Goal: Information Seeking & Learning: Learn about a topic

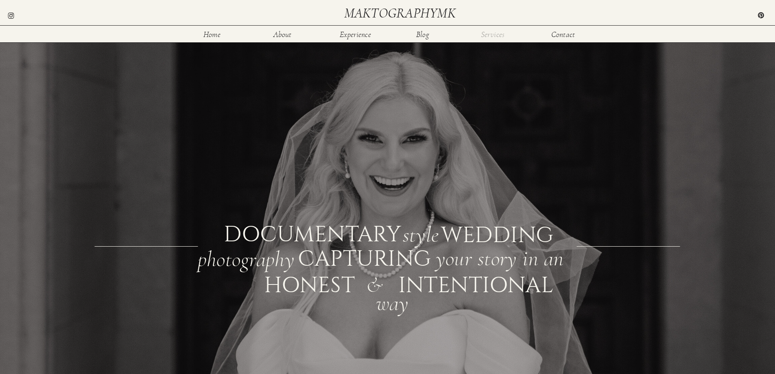
click at [500, 33] on nav "Services" at bounding box center [493, 34] width 26 height 7
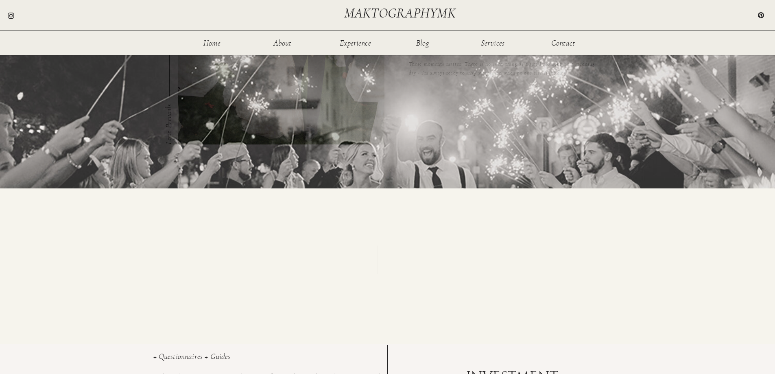
scroll to position [407, 0]
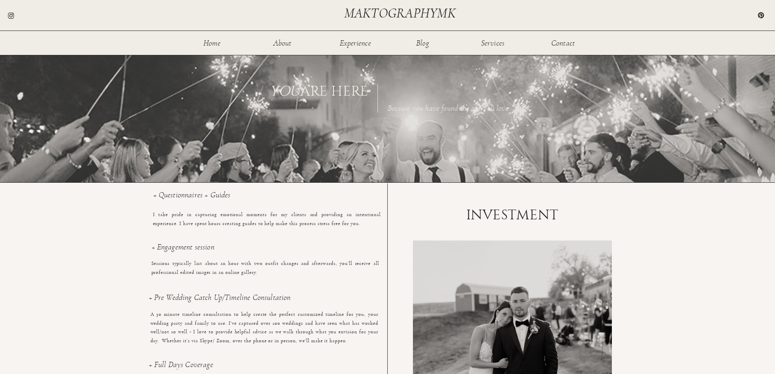
click at [522, 208] on h1 "INVESTMENT" at bounding box center [512, 215] width 113 height 15
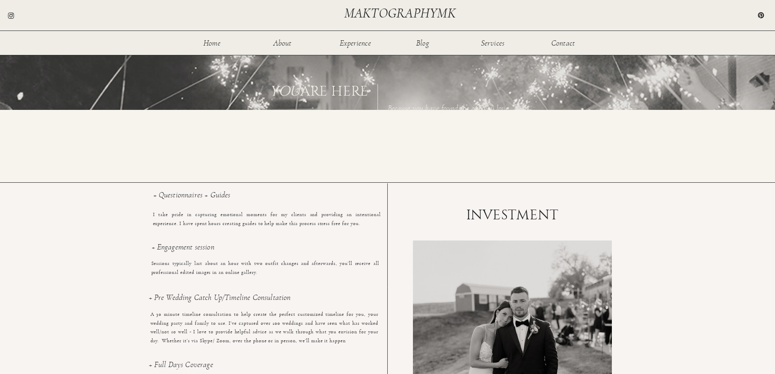
scroll to position [570, 0]
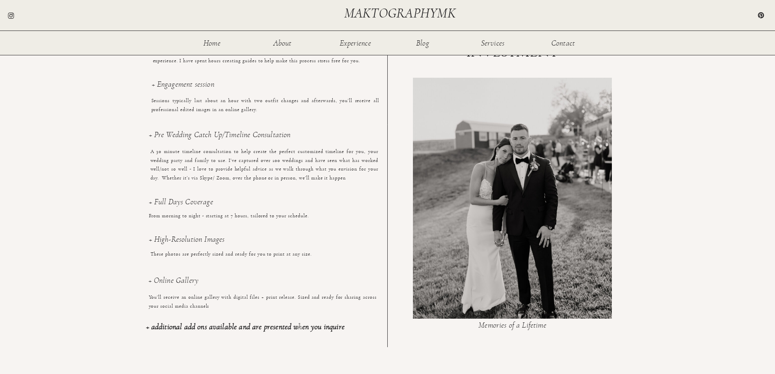
click at [262, 333] on div "Home About Experience Services Contact Blog maktographymk This is your day - yo…" at bounding box center [387, 127] width 775 height 1395
click at [262, 328] on b "+ additional add ons available and are presented when you inquire" at bounding box center [245, 327] width 199 height 8
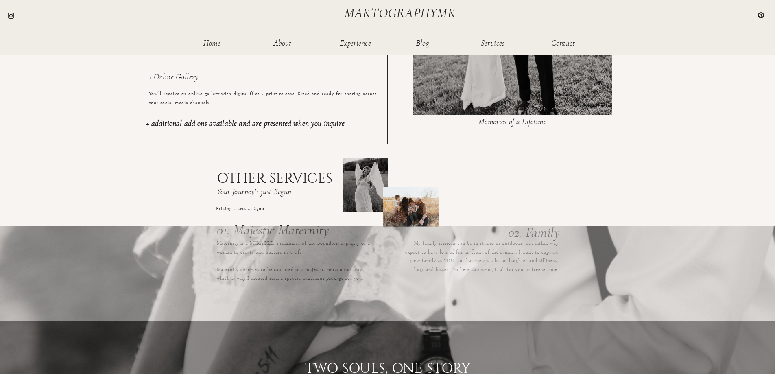
scroll to position [1021, 0]
